Goal: Task Accomplishment & Management: Complete application form

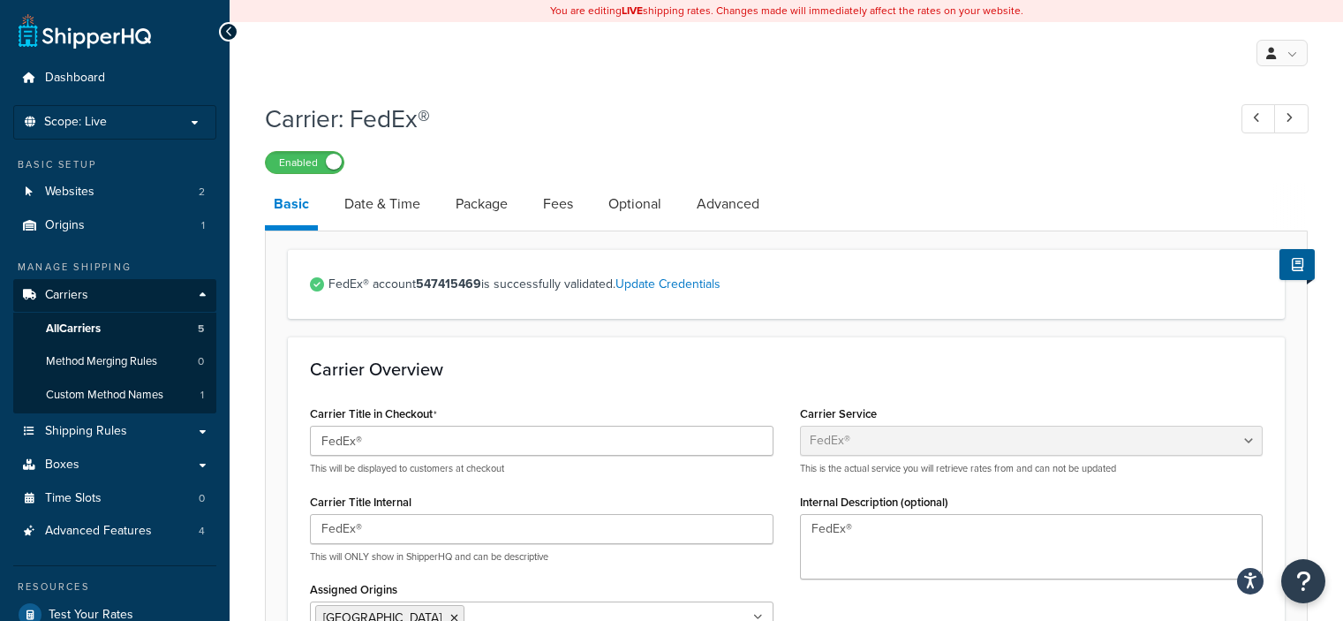
select select "fedEx"
select select "REGULAR_PICKUP"
select select "YOUR_PACKAGING"
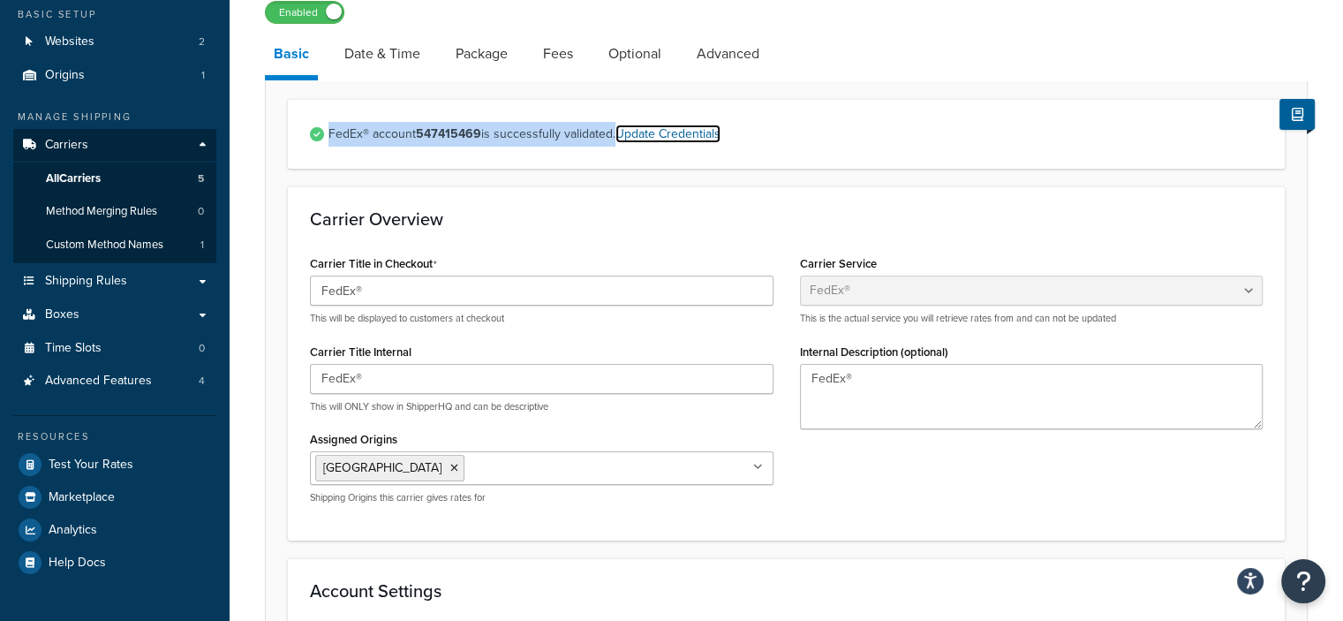
click at [690, 133] on link "Update Credentials" at bounding box center [667, 133] width 105 height 19
select select "US"
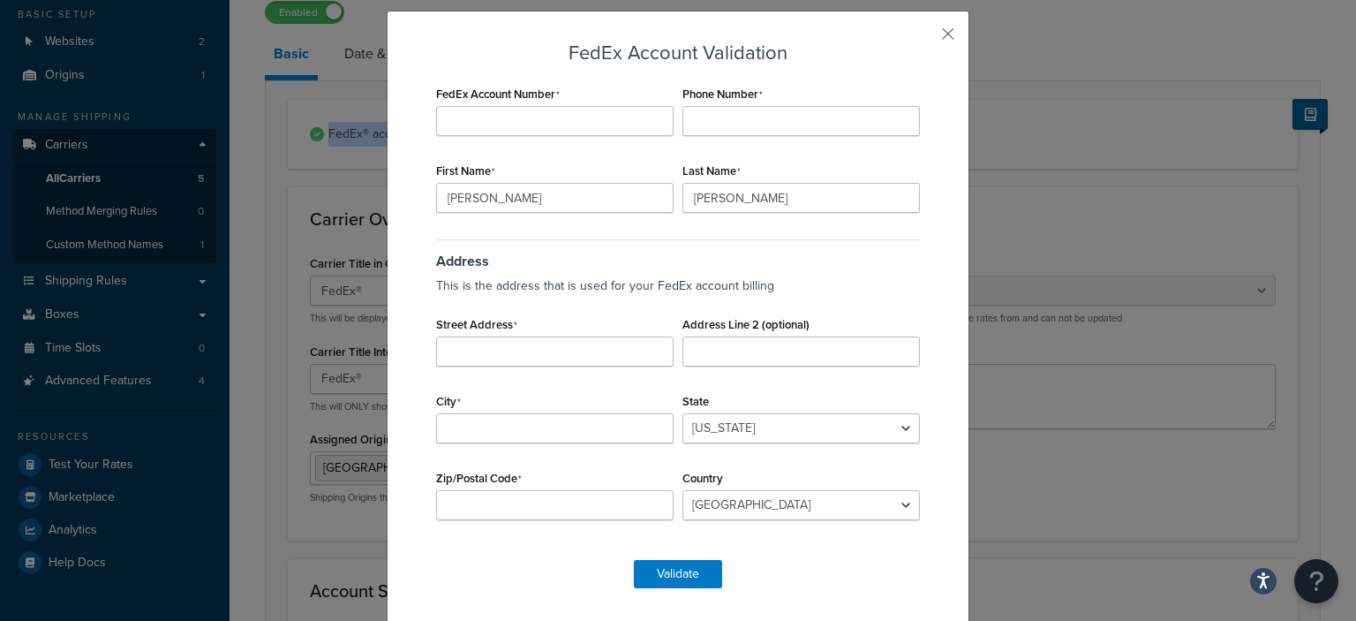
scroll to position [45, 0]
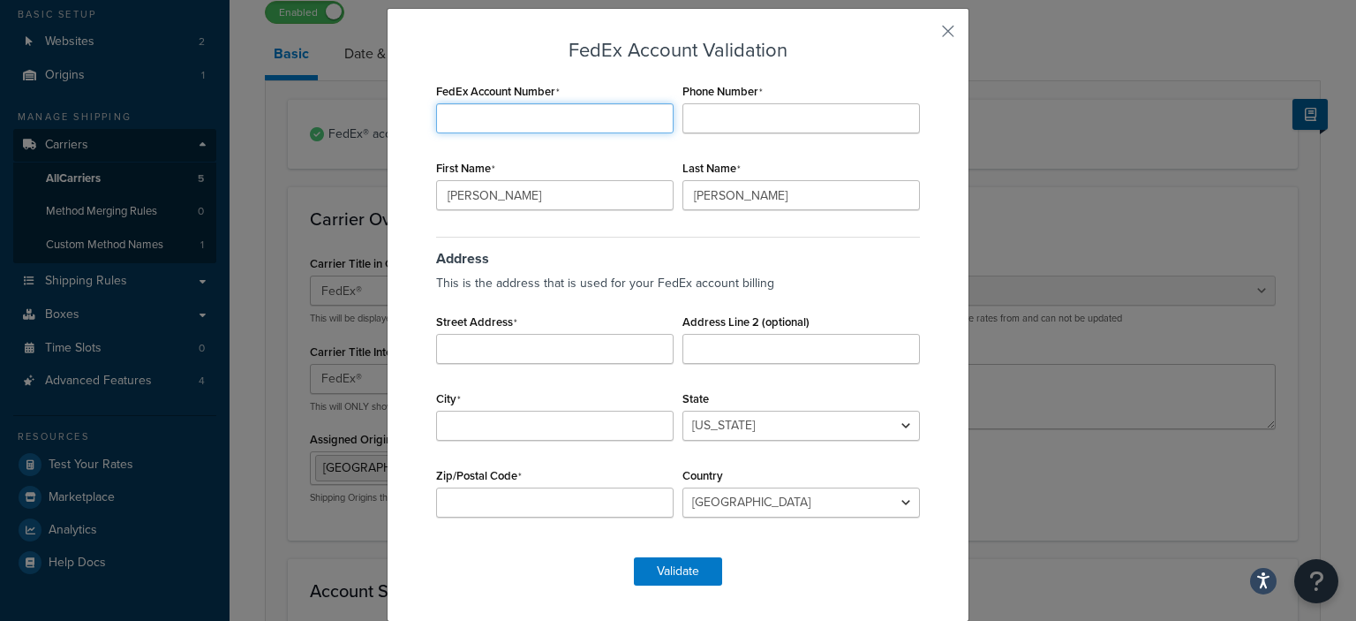
click at [624, 118] on input "FedEx Account Number" at bounding box center [554, 118] width 237 height 30
paste input "120543997"
type input "120543997"
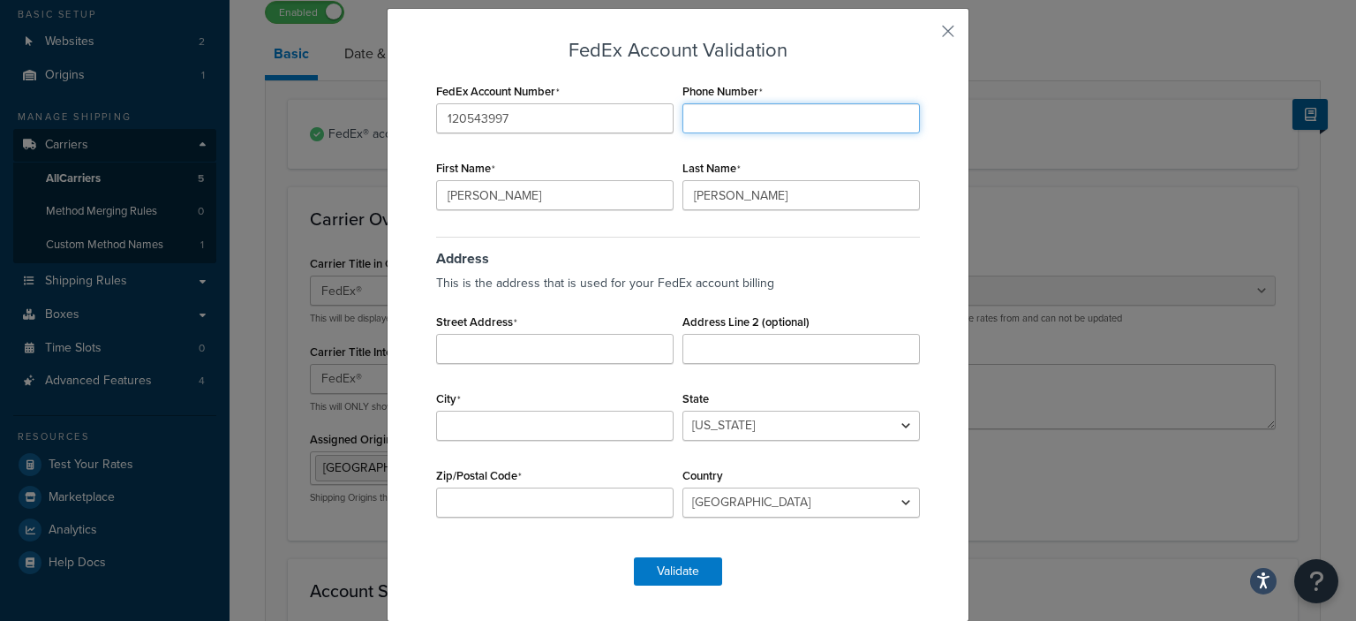
click at [754, 114] on input "Phone Number" at bounding box center [800, 118] width 237 height 30
type input "6046120723"
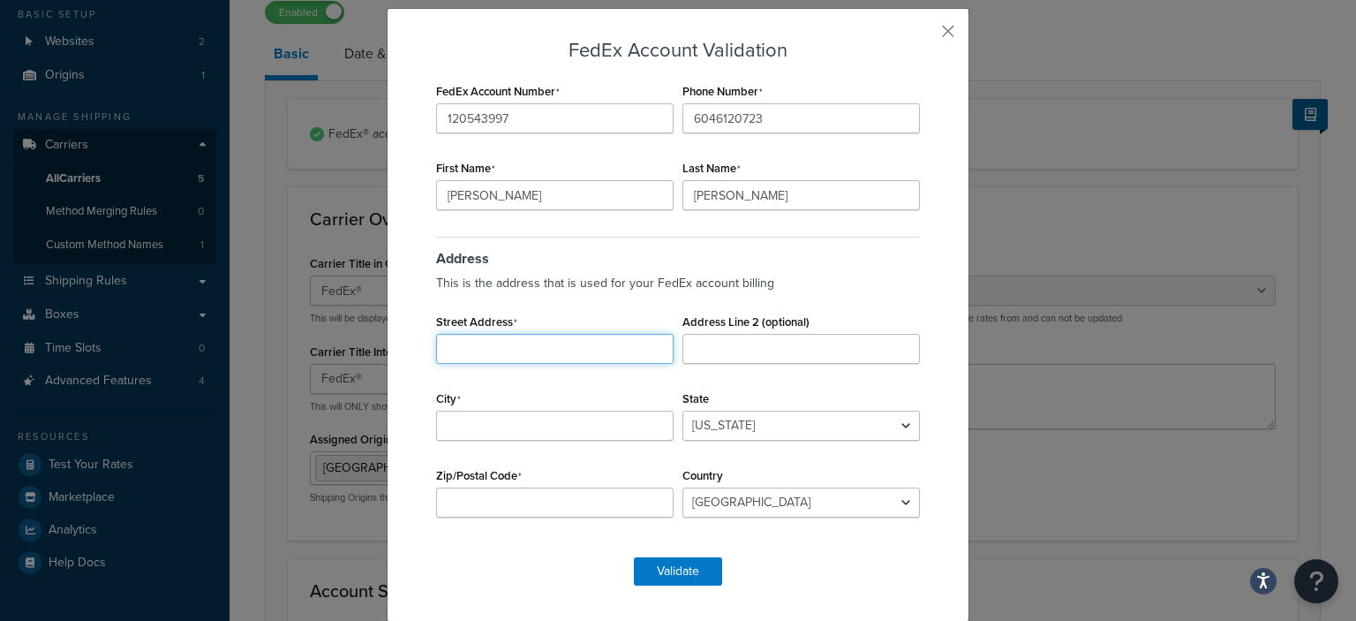
click at [538, 353] on input "Street Address" at bounding box center [554, 349] width 237 height 30
type input "[STREET_ADDRESS]"
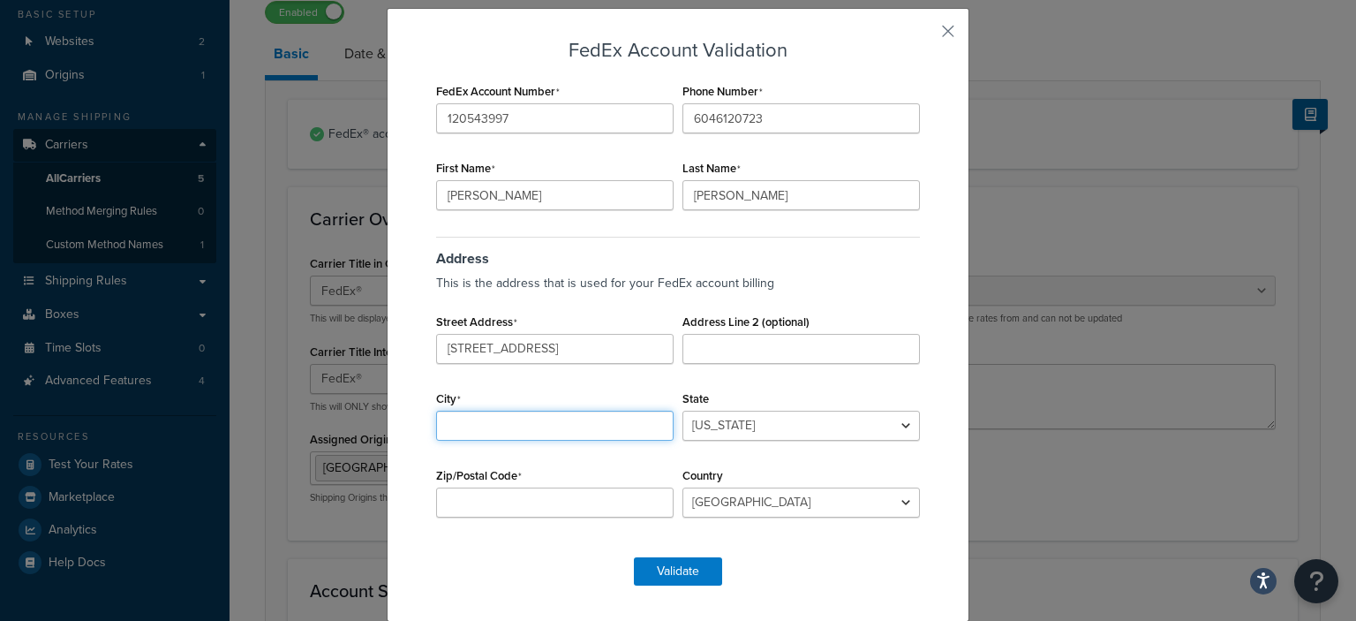
click at [494, 427] on input "City" at bounding box center [554, 425] width 237 height 30
type input "[GEOGRAPHIC_DATA]"
click at [702, 438] on select "[US_STATE] [US_STATE] [US_STATE] [US_STATE] [US_STATE] Armed Forces Americas Ar…" at bounding box center [800, 425] width 237 height 30
select select "TN"
click at [682, 410] on select "[US_STATE] [US_STATE] [US_STATE] [US_STATE] [US_STATE] Armed Forces Americas Ar…" at bounding box center [800, 425] width 237 height 30
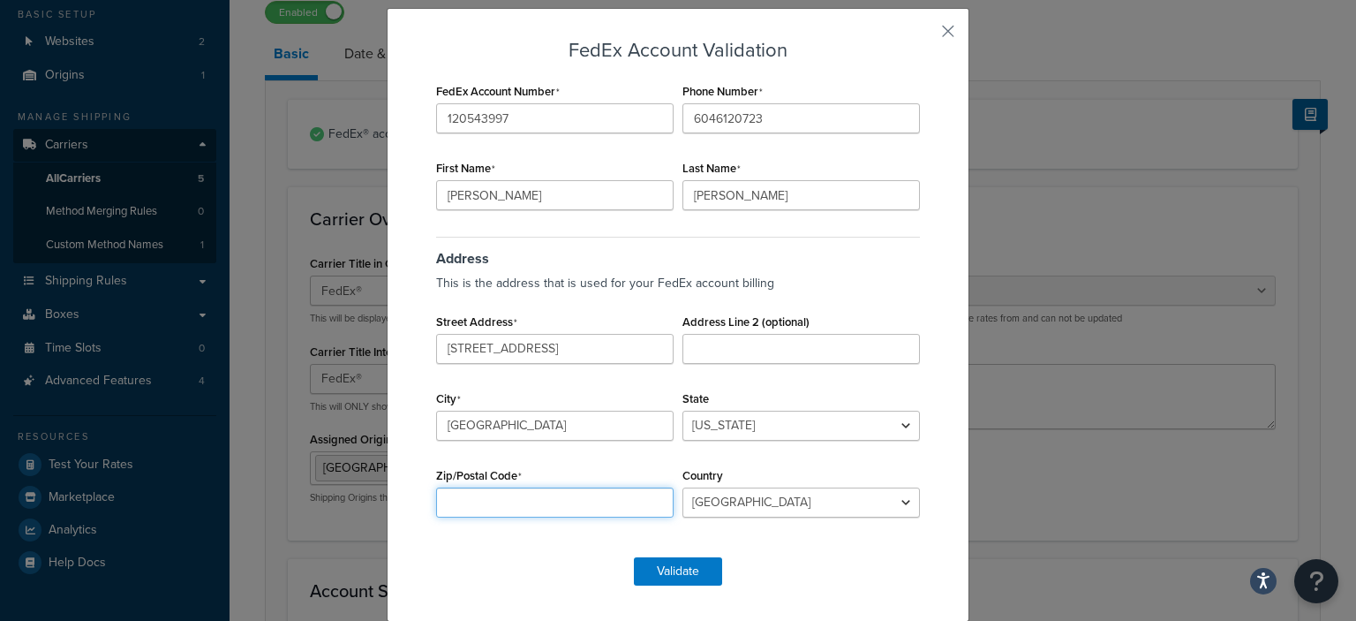
click at [547, 508] on input "Zip/Postal Code" at bounding box center [554, 502] width 237 height 30
type input "38109"
click at [661, 563] on button "Validate" at bounding box center [678, 571] width 88 height 28
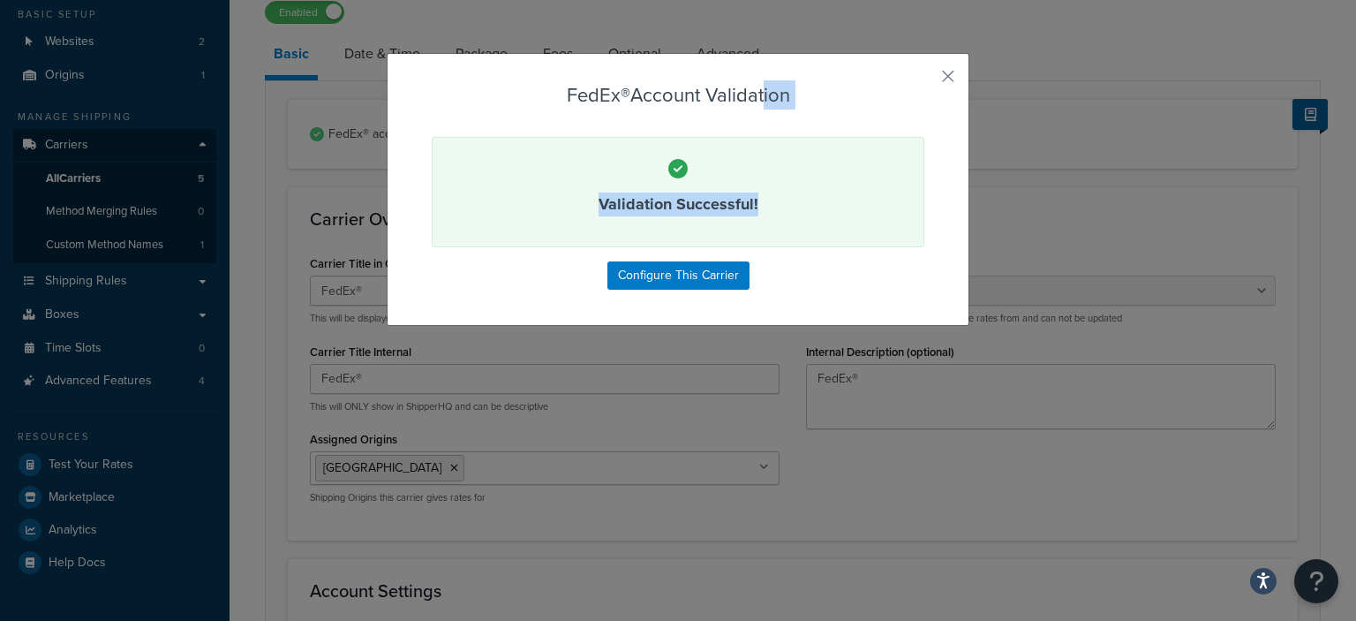
drag, startPoint x: 756, startPoint y: 76, endPoint x: 837, endPoint y: 229, distance: 173.0
click at [837, 229] on div "FedEx® Account Validation Validation Successful! Configure This Carrier" at bounding box center [678, 189] width 583 height 273
click at [882, 156] on div "Validation Successful!" at bounding box center [678, 192] width 493 height 110
click at [872, 114] on div "FedEx® Account Validation Validation Successful! Configure This Carrier" at bounding box center [678, 187] width 493 height 205
click at [924, 80] on button "button" at bounding box center [922, 82] width 4 height 4
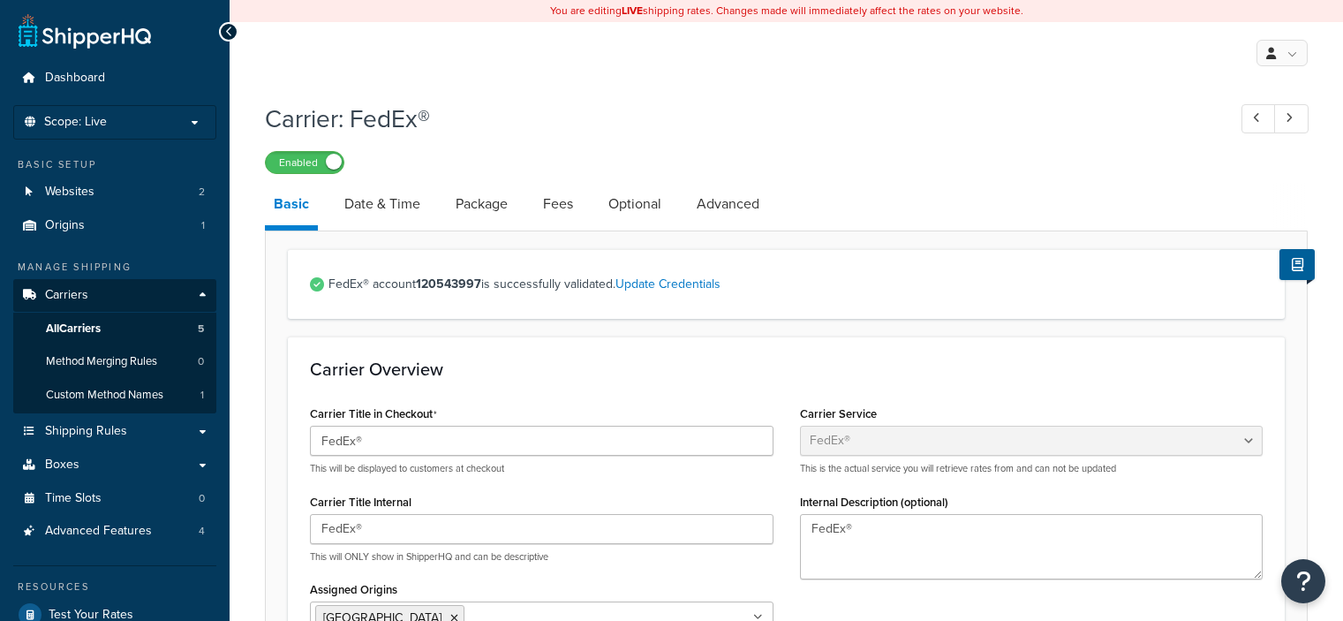
select select "fedEx"
select select "REGULAR_PICKUP"
select select "YOUR_PACKAGING"
